Goal: Transaction & Acquisition: Book appointment/travel/reservation

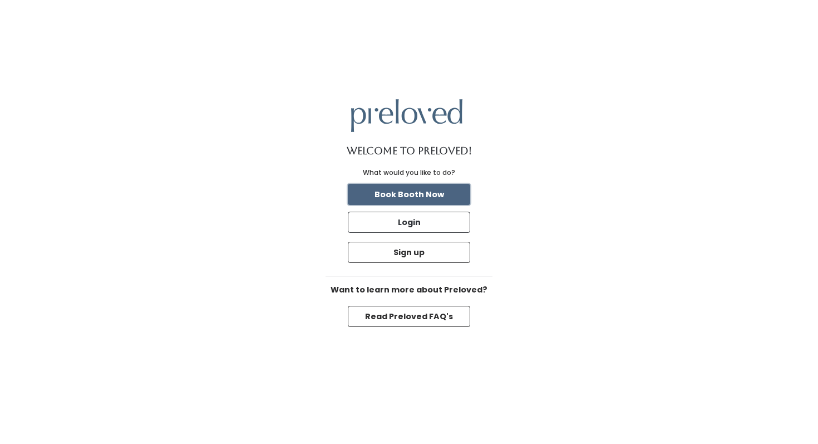
click at [411, 190] on button "Book Booth Now" at bounding box center [409, 194] width 122 height 21
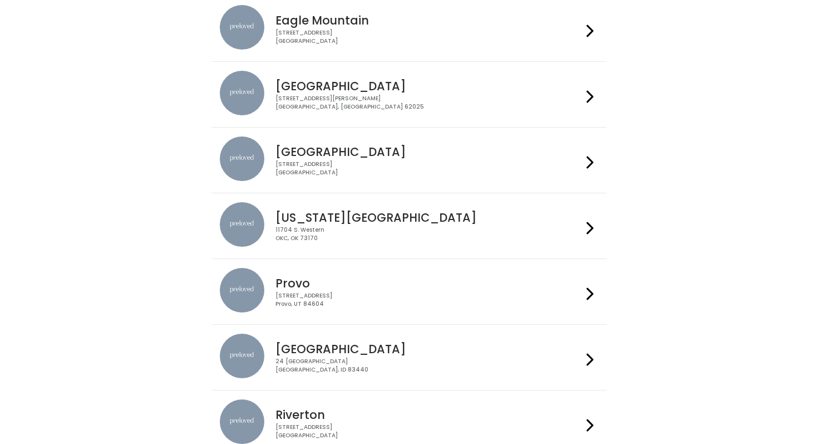
scroll to position [120, 0]
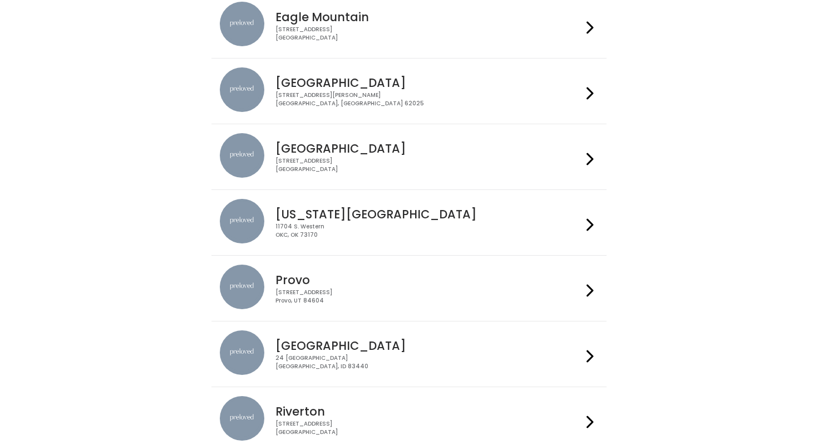
click at [336, 335] on div "Rexburg 24 South 1st West Rexburg, ID 83440" at bounding box center [426, 350] width 311 height 40
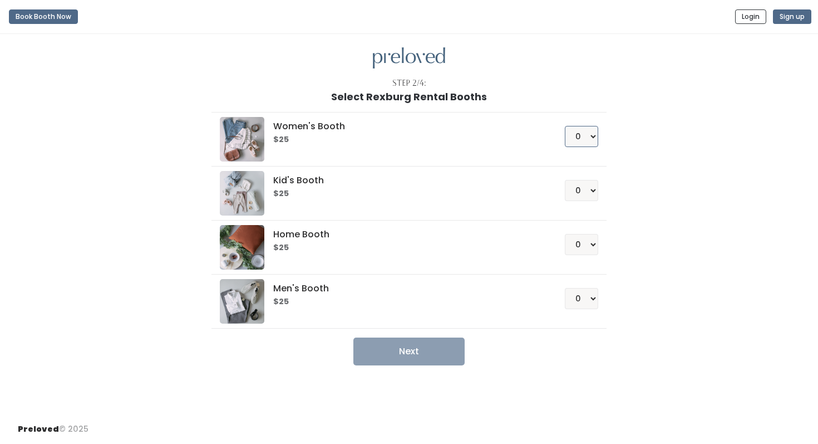
click at [582, 127] on select "0 1 2 3 4" at bounding box center [581, 136] width 33 height 21
select select "1"
click at [400, 352] on button "Next" at bounding box center [408, 351] width 111 height 28
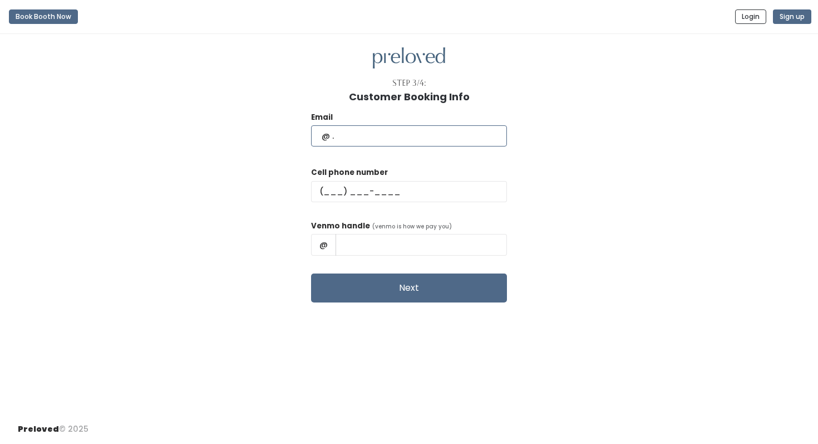
click at [419, 135] on input "text" at bounding box center [409, 135] width 196 height 21
type input "[PERSON_NAME][EMAIL_ADDRESS][DOMAIN_NAME]"
type input "[PHONE_NUMBER]"
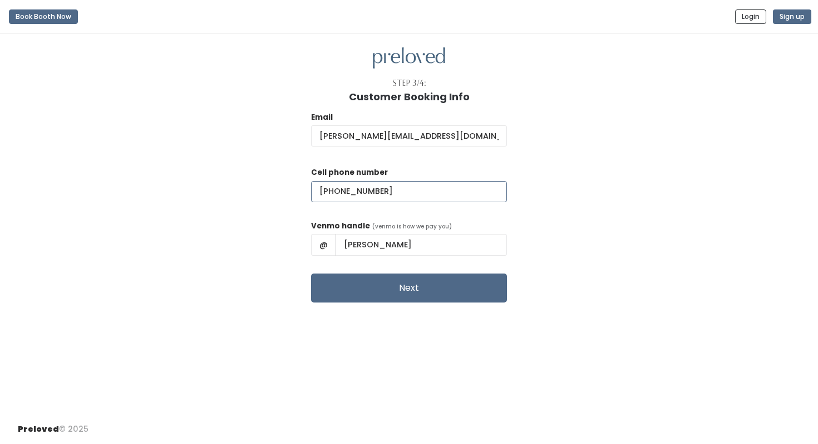
click at [414, 195] on input "(208) 973-8290" at bounding box center [409, 191] width 196 height 21
click at [315, 240] on div "Email heidi@whitings.org Cell phone number (208) 973-8290 Venmo handle (venmo i…" at bounding box center [409, 202] width 783 height 200
drag, startPoint x: 438, startPoint y: 248, endPoint x: 382, endPoint y: 247, distance: 55.7
click at [382, 247] on input "Heidi Whiting" at bounding box center [421, 244] width 171 height 21
type input "H"
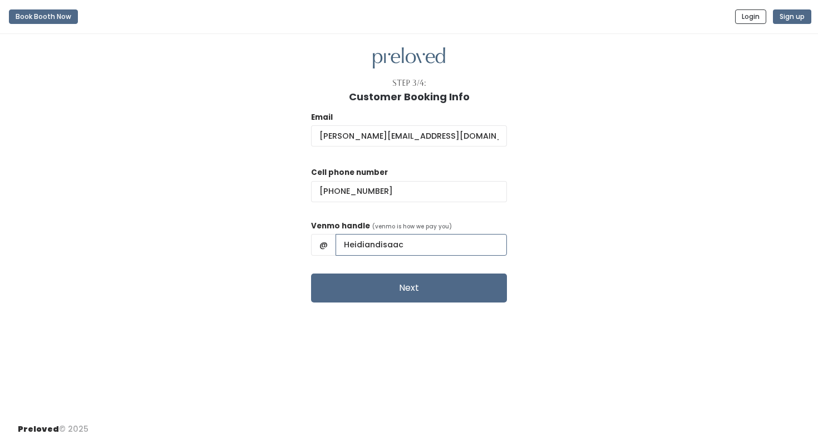
click at [378, 244] on input "Heidiandisaac" at bounding box center [421, 244] width 171 height 21
type input "heidiandisaac"
click at [490, 257] on div "Email heidi@whitings.org Cell phone number (208) 973-8290 Venmo handle (venmo i…" at bounding box center [409, 202] width 783 height 200
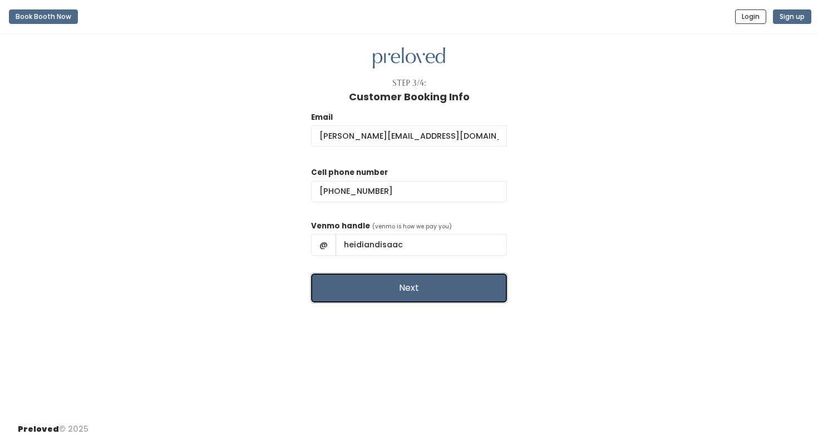
click at [443, 286] on button "Next" at bounding box center [409, 287] width 196 height 29
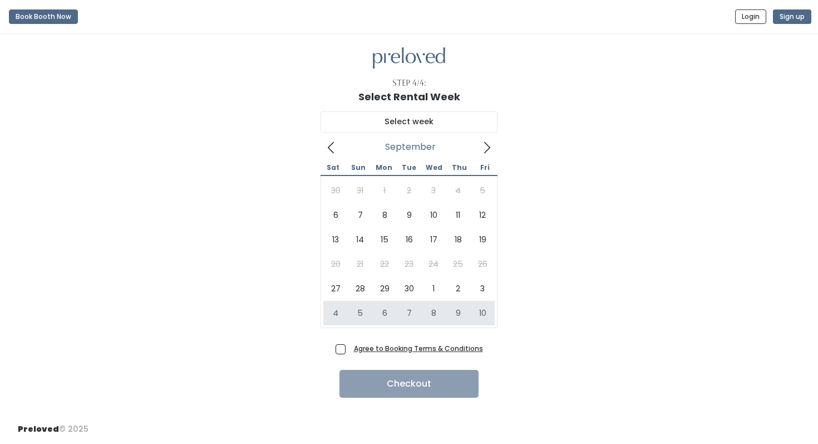
click at [390, 349] on u "Agree to Booking Terms & Conditions" at bounding box center [418, 347] width 129 height 9
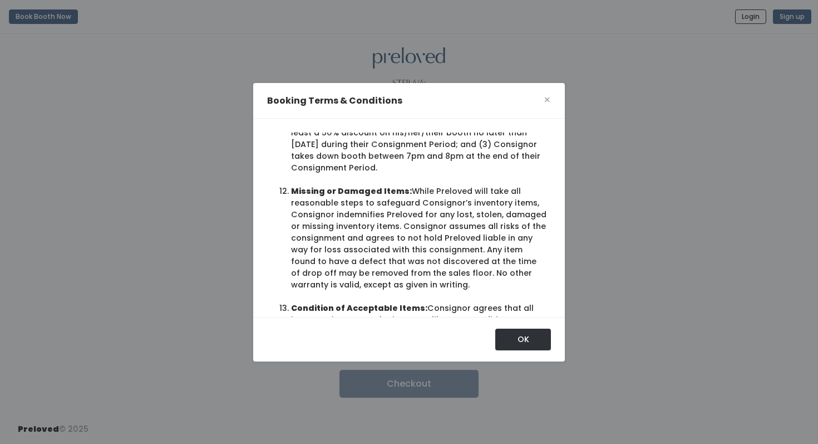
scroll to position [1436, 0]
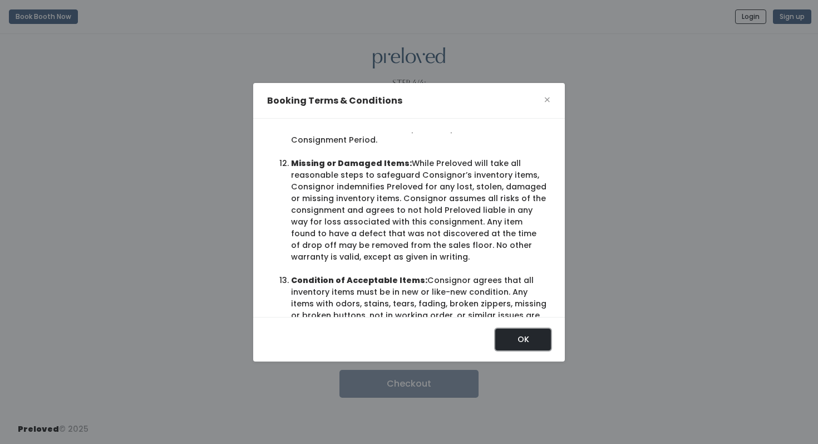
click at [523, 345] on button "OK" at bounding box center [523, 338] width 56 height 21
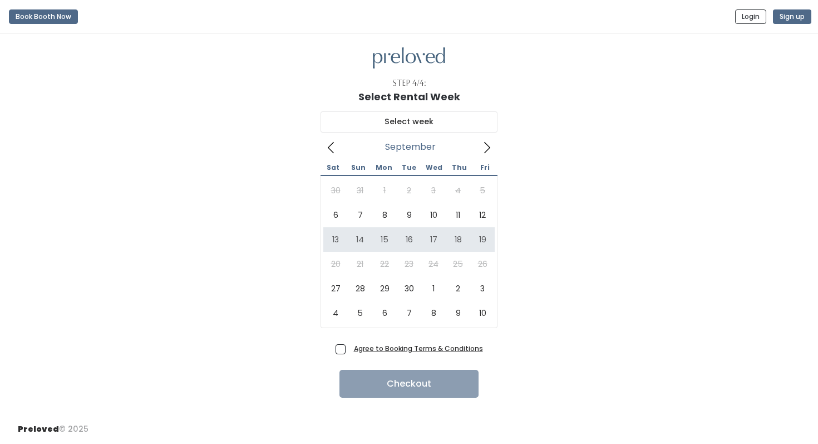
click at [486, 149] on icon at bounding box center [487, 147] width 12 height 12
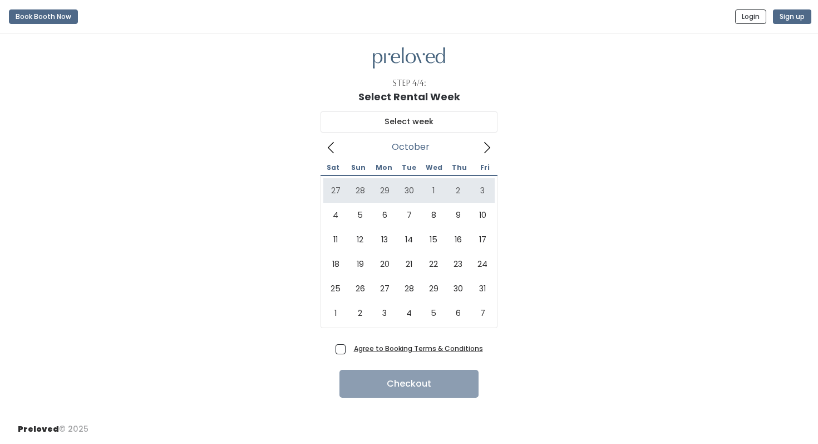
click at [328, 150] on icon at bounding box center [331, 147] width 12 height 12
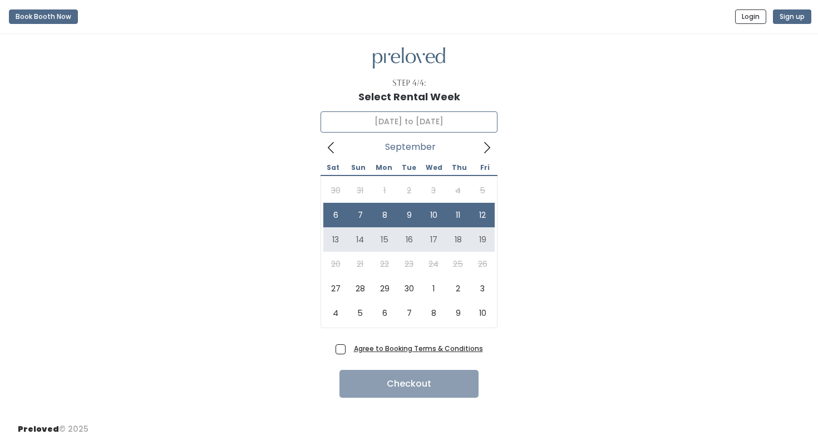
type input "[DATE] to [DATE]"
